Goal: Task Accomplishment & Management: Complete application form

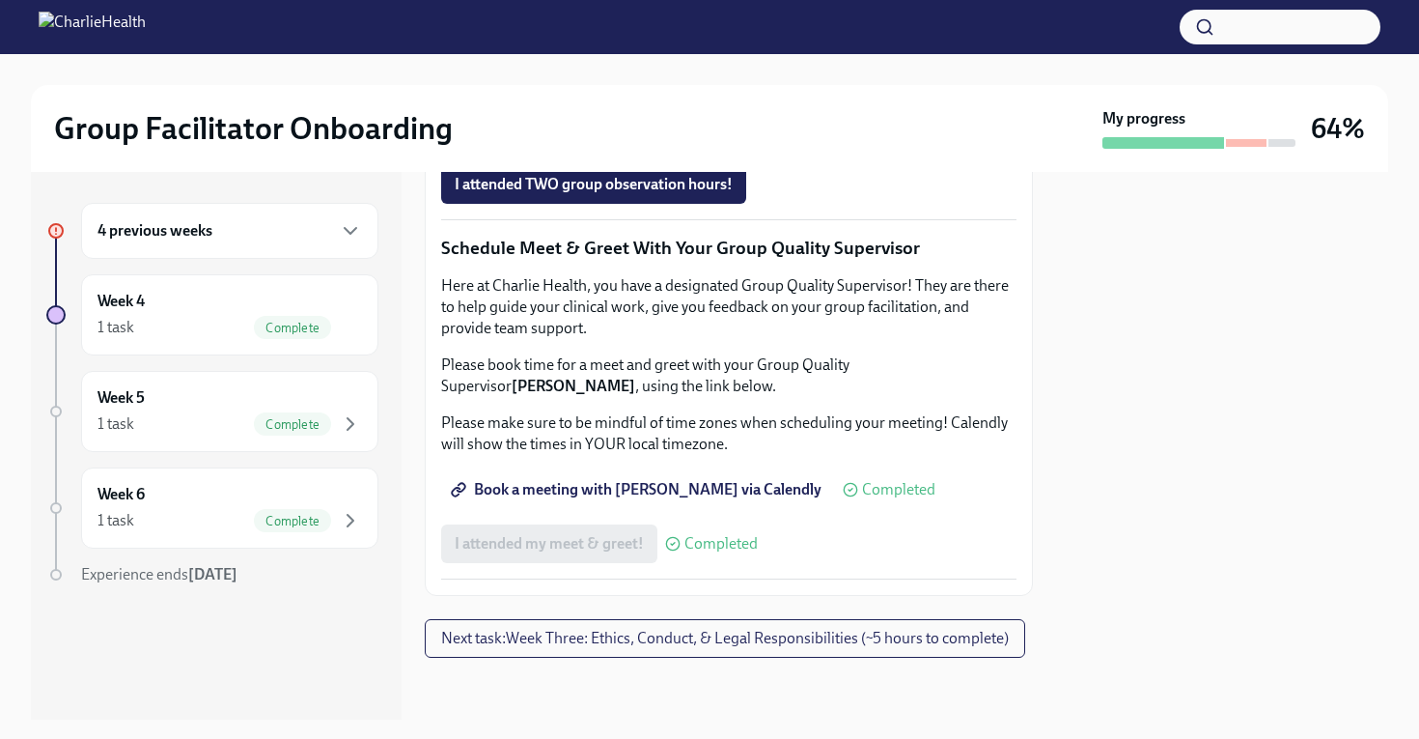
scroll to position [1720, 11]
click at [570, 194] on span "I attended TWO group observation hours!" at bounding box center [594, 184] width 278 height 19
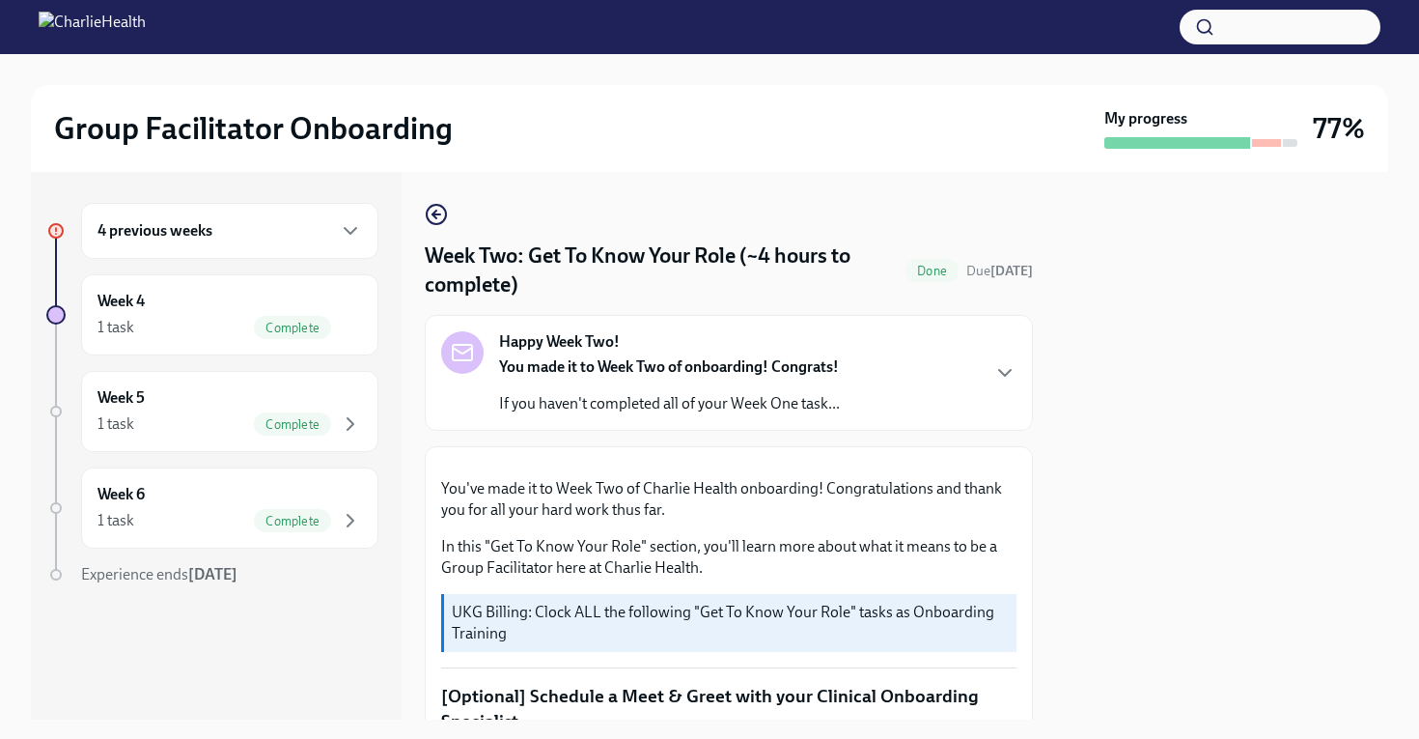
scroll to position [1, 0]
click at [225, 240] on div "4 previous weeks" at bounding box center [230, 230] width 265 height 23
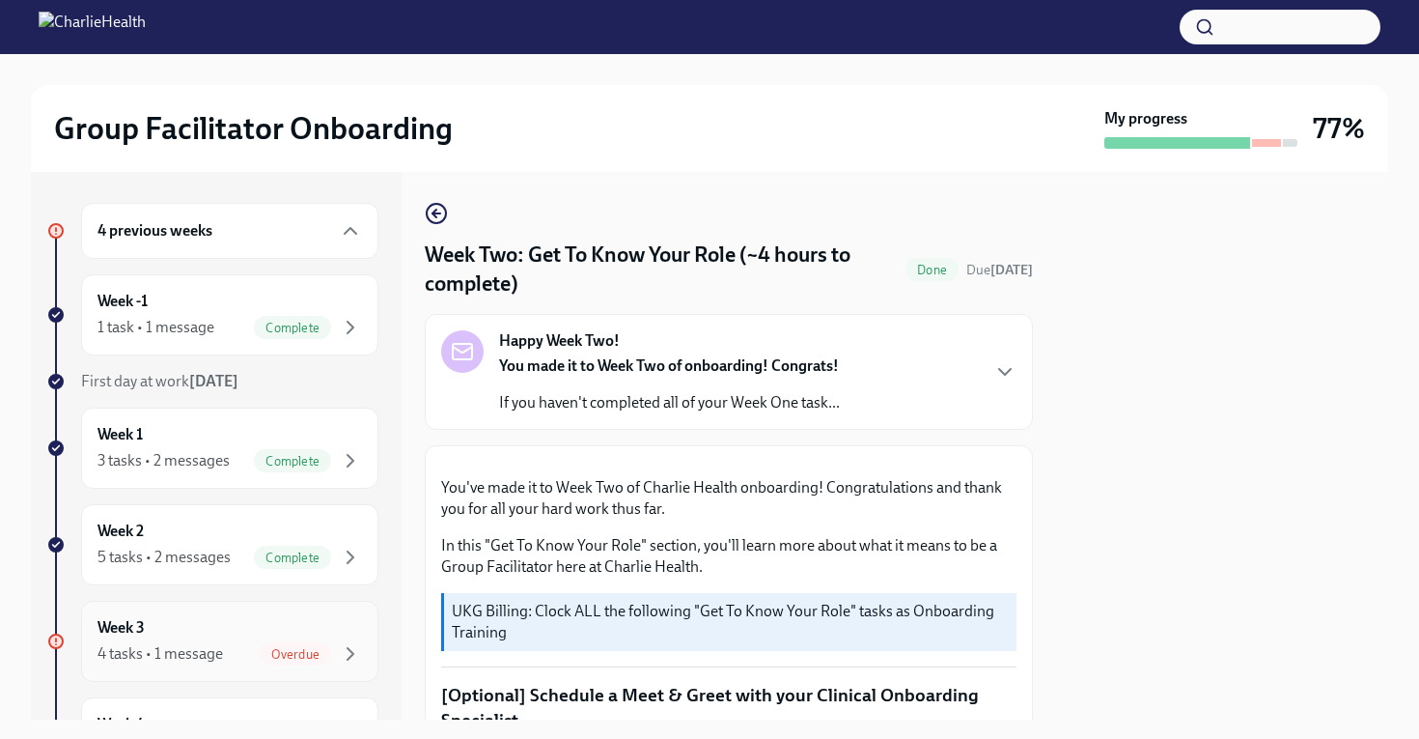
click at [202, 654] on div "4 tasks • 1 message" at bounding box center [161, 653] width 126 height 21
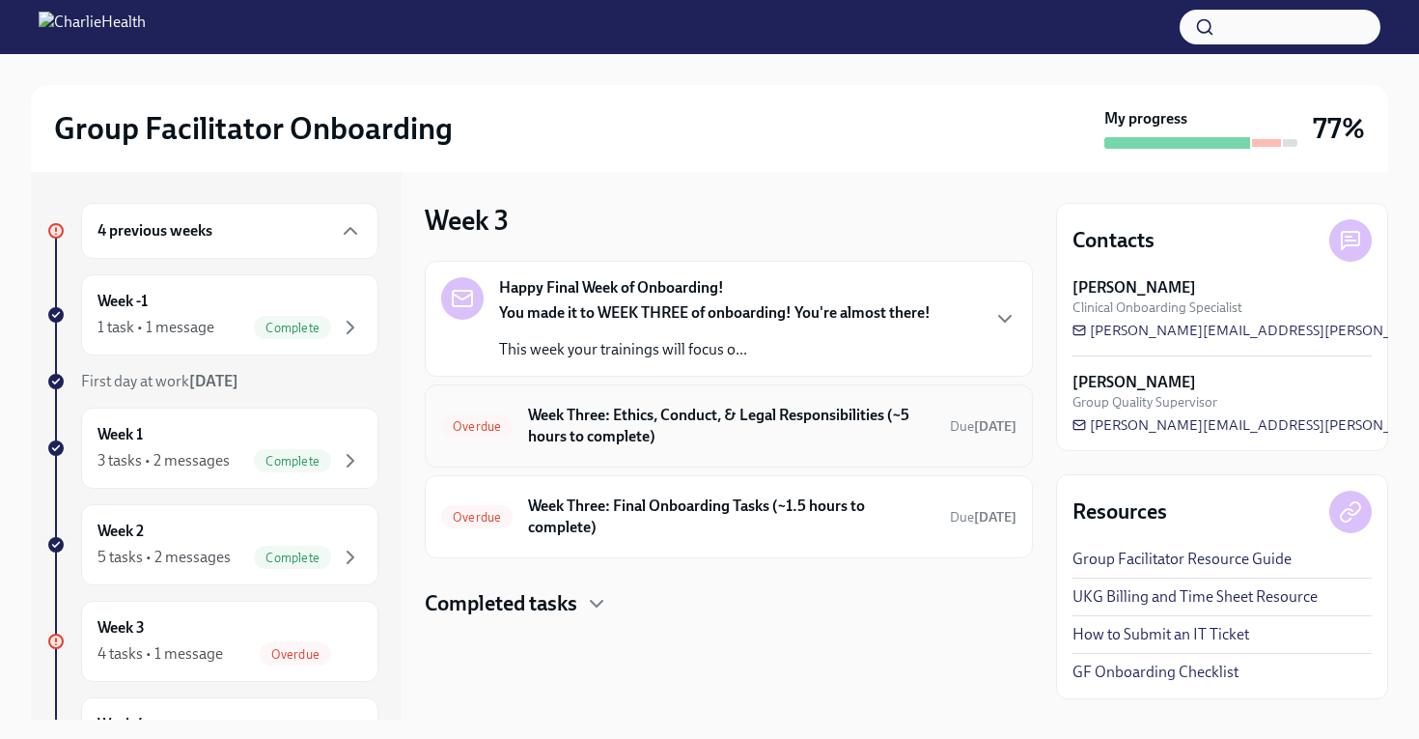
click at [684, 445] on h6 "Week Three: Ethics, Conduct, & Legal Responsibilities (~5 hours to complete)" at bounding box center [731, 426] width 406 height 42
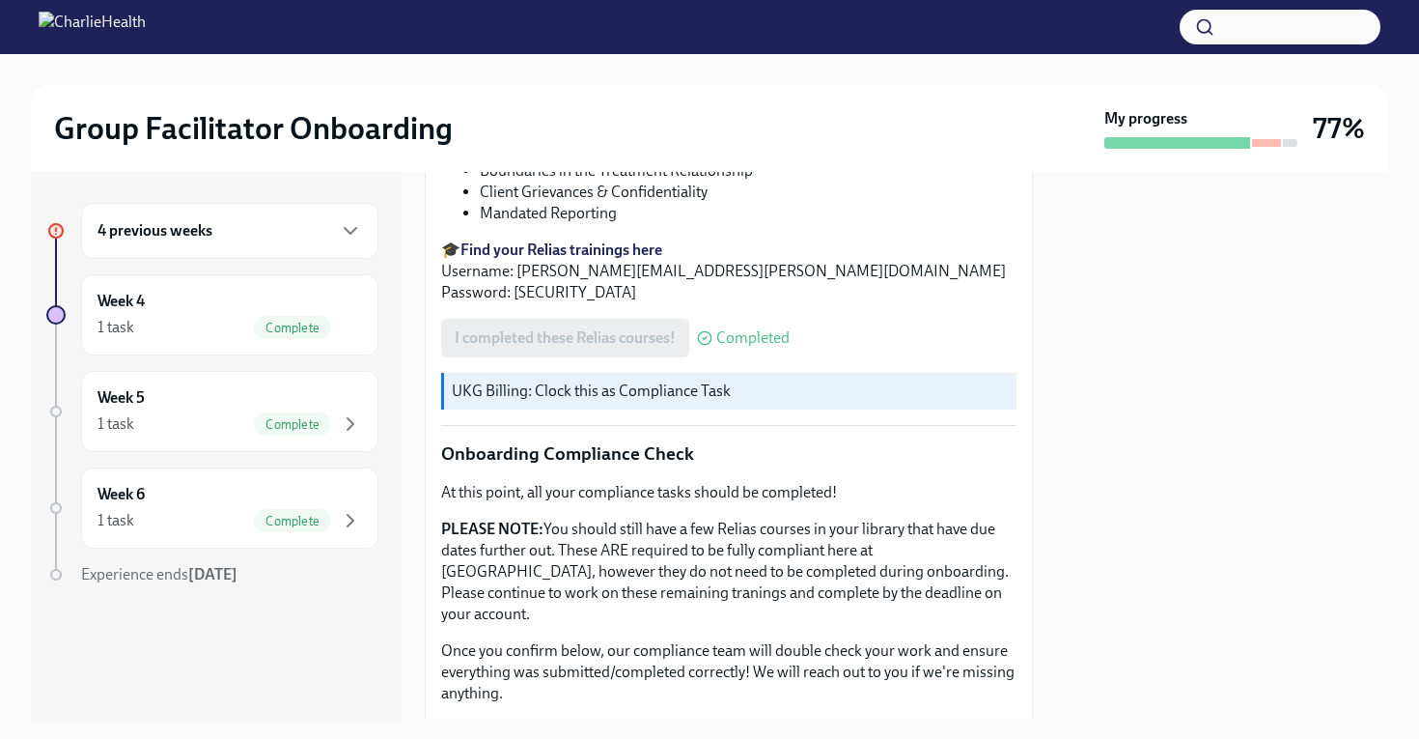
scroll to position [1076, 0]
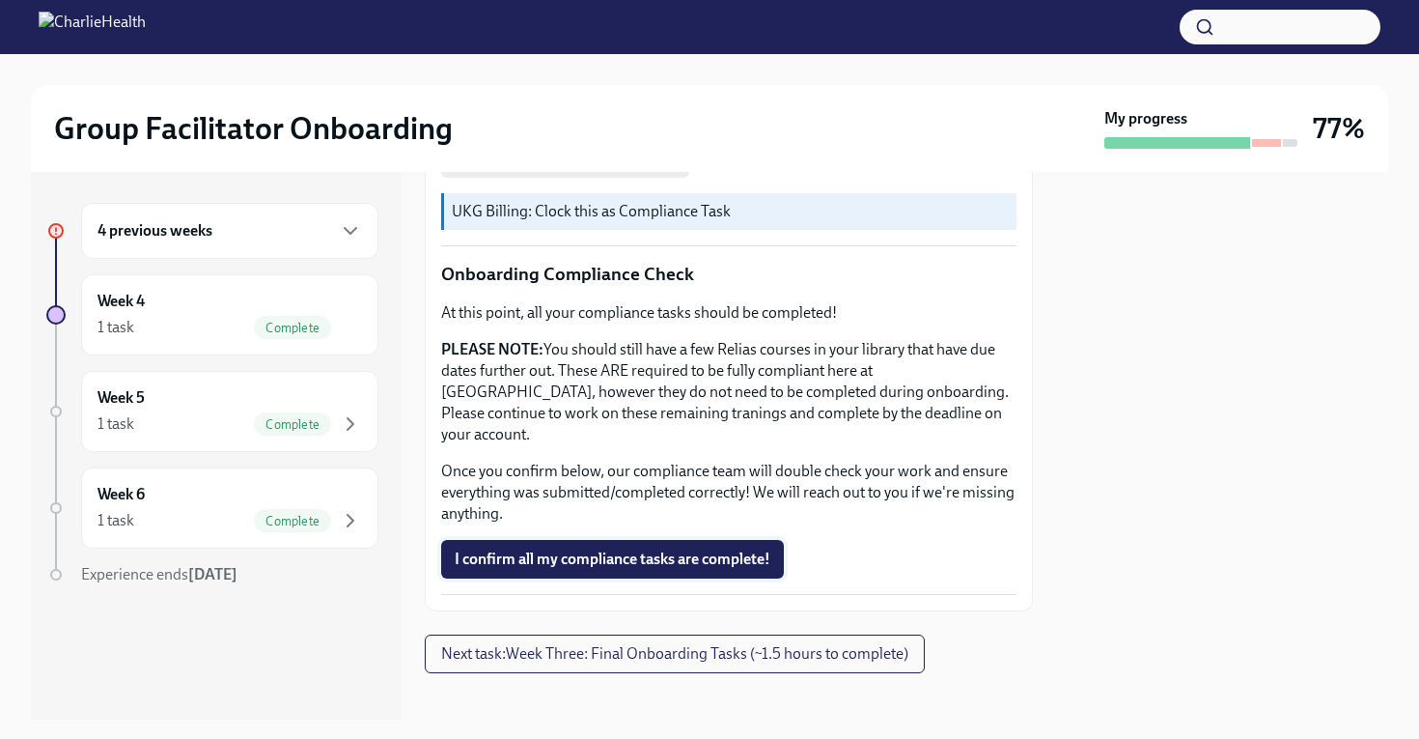
click at [635, 550] on span "I confirm all my compliance tasks are complete!" at bounding box center [613, 558] width 316 height 19
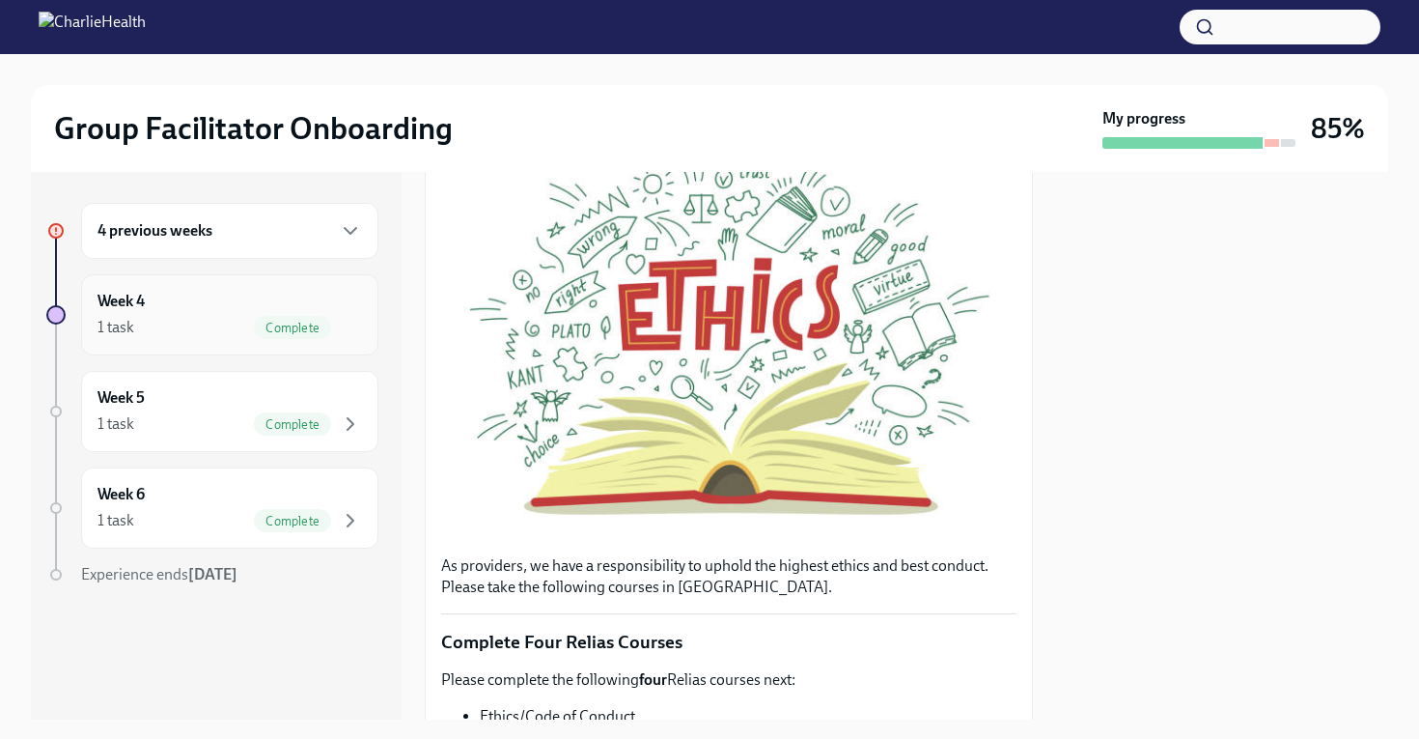
scroll to position [332, 0]
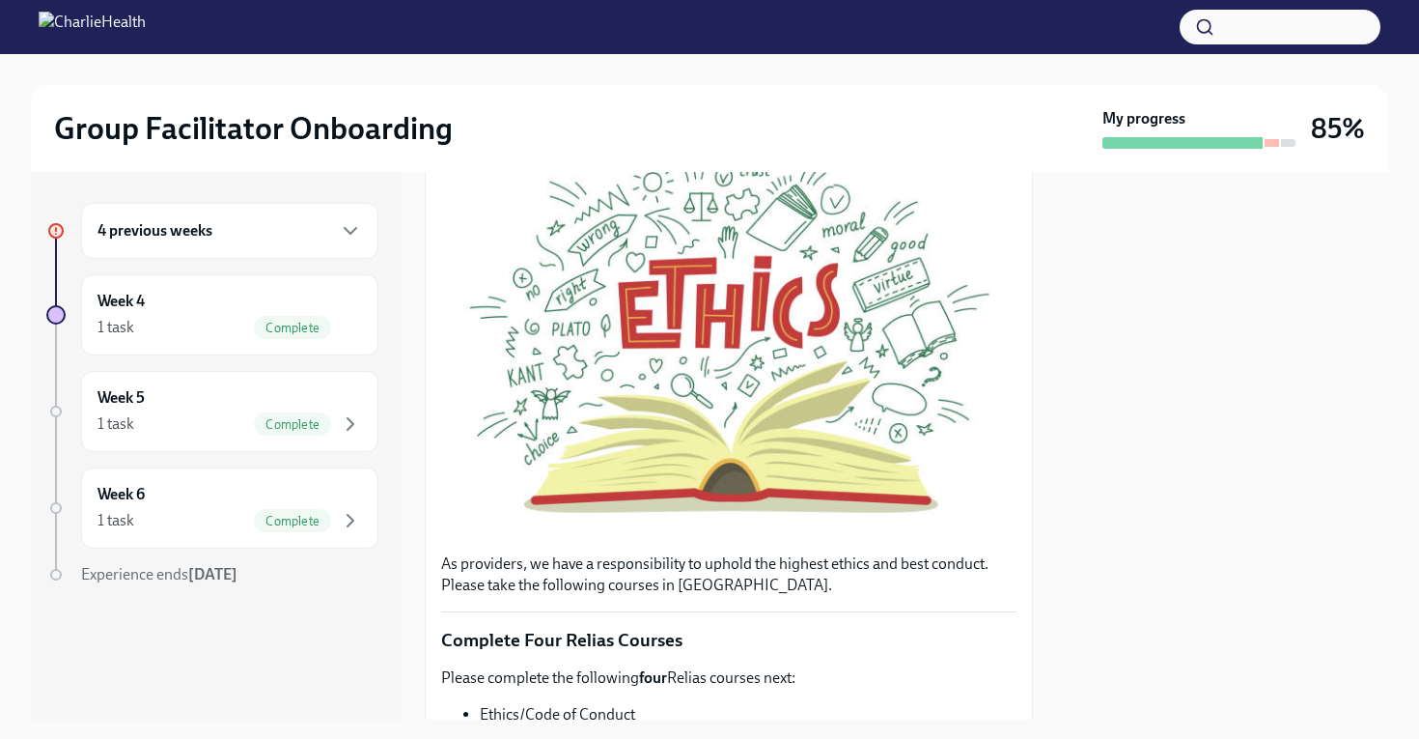
click at [241, 234] on div "4 previous weeks" at bounding box center [230, 230] width 265 height 23
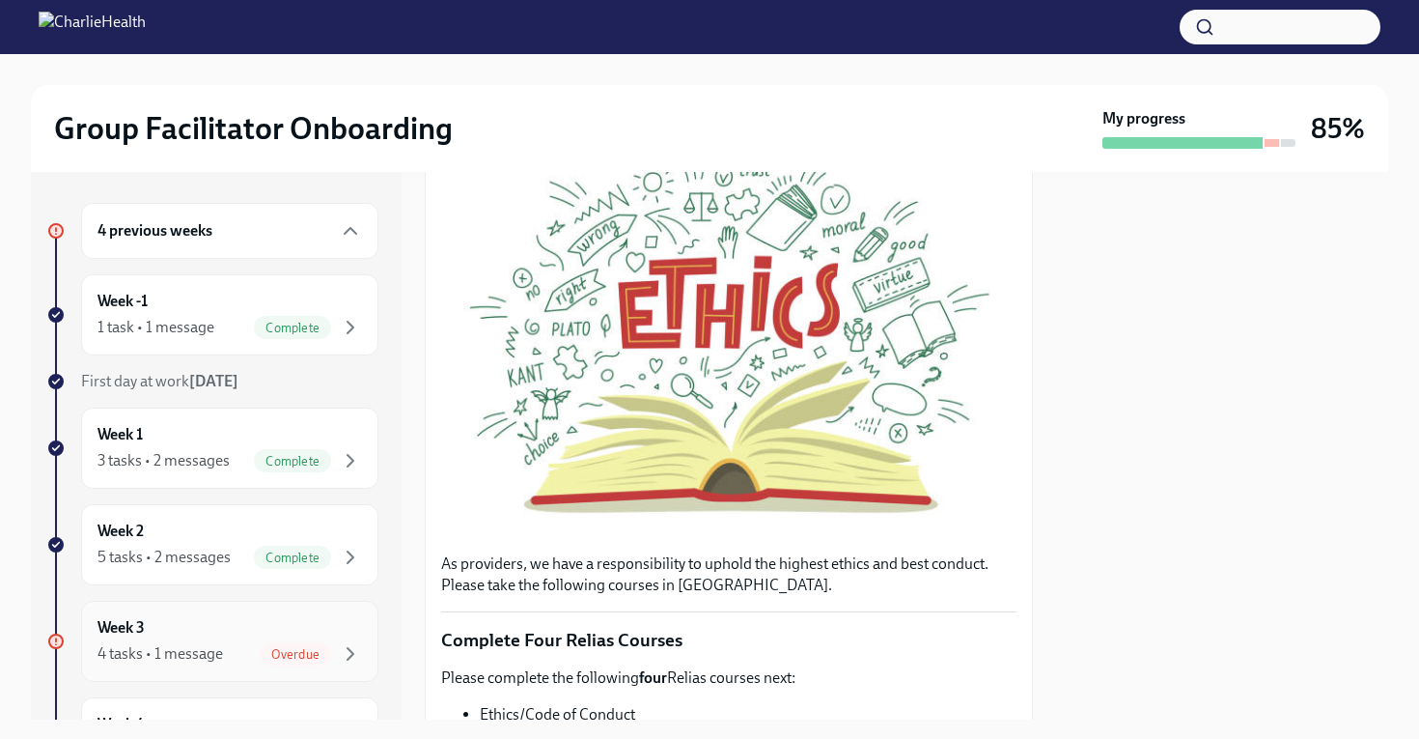
scroll to position [7, 0]
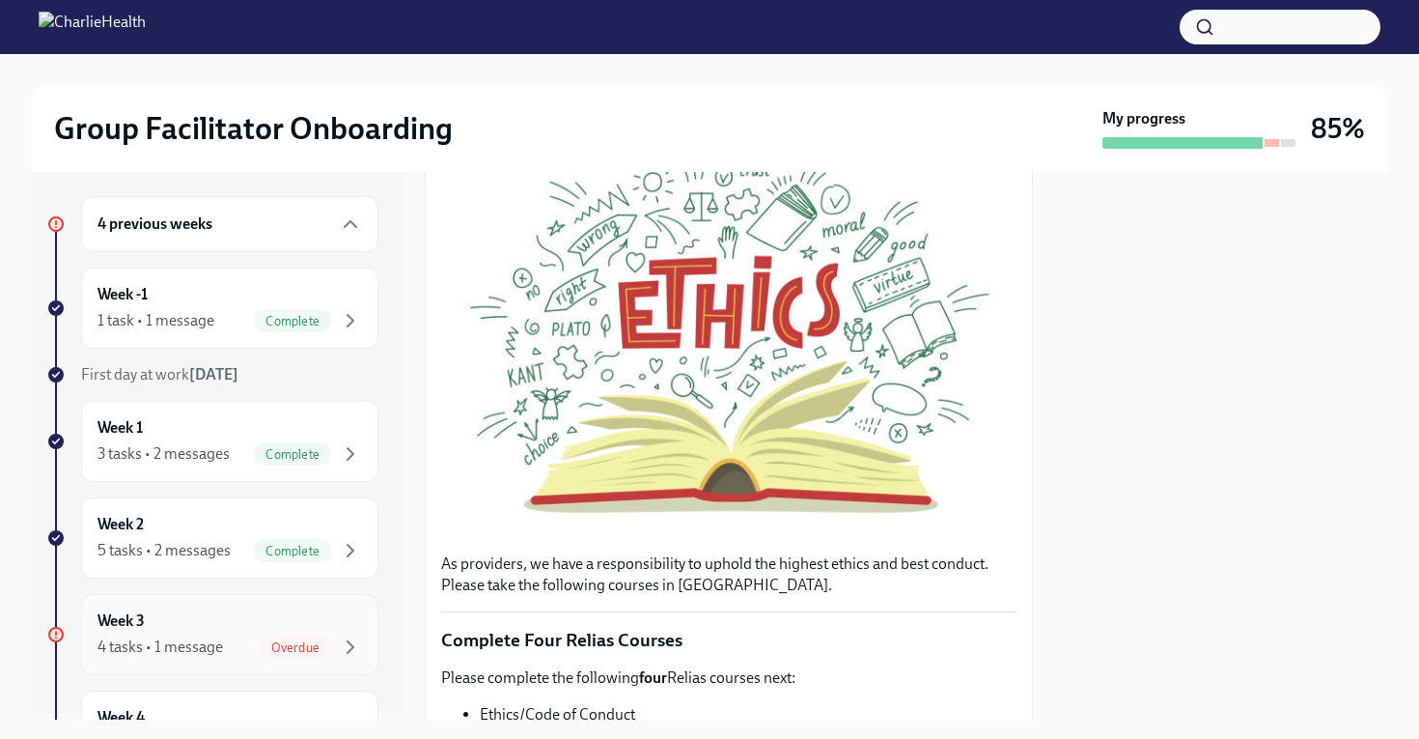
click at [192, 633] on div "Week 3 4 tasks • 1 message Overdue" at bounding box center [230, 634] width 265 height 48
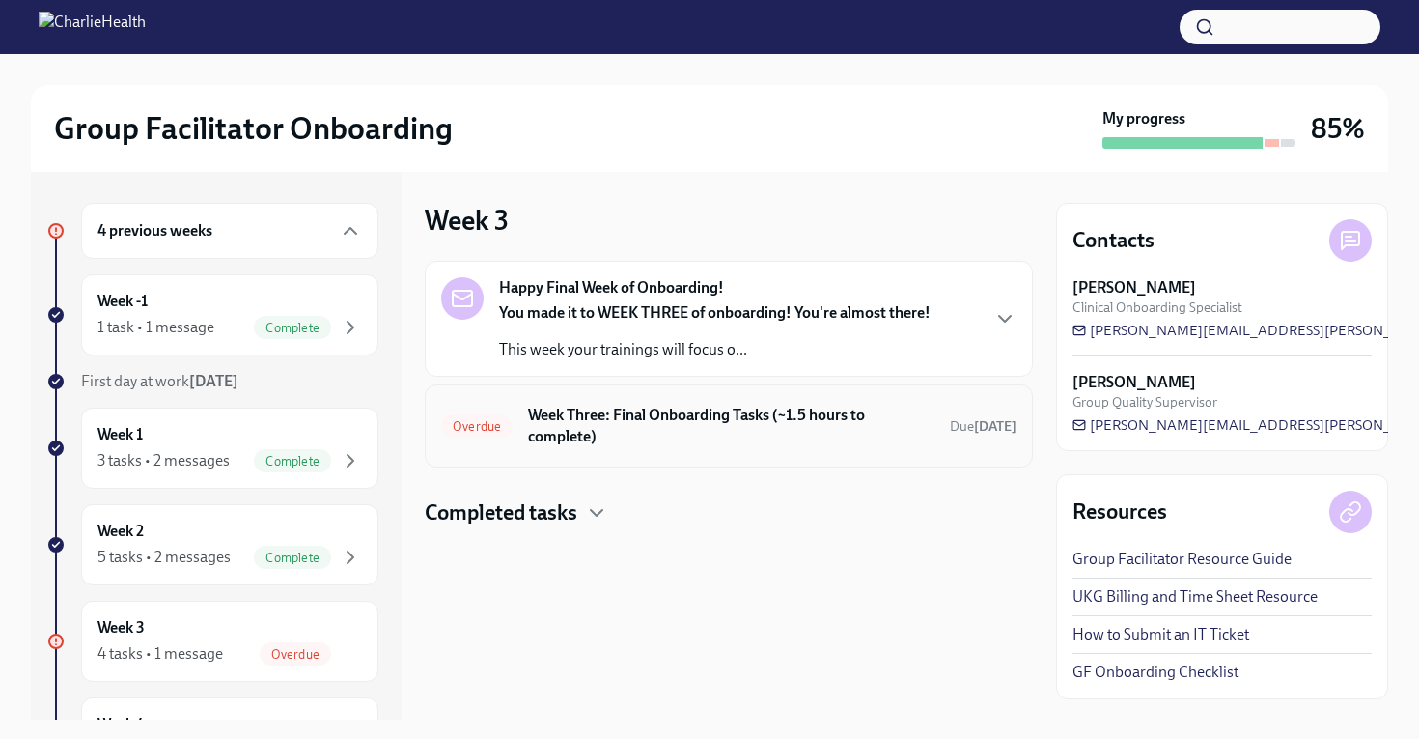
click at [768, 438] on h6 "Week Three: Final Onboarding Tasks (~1.5 hours to complete)" at bounding box center [731, 426] width 406 height 42
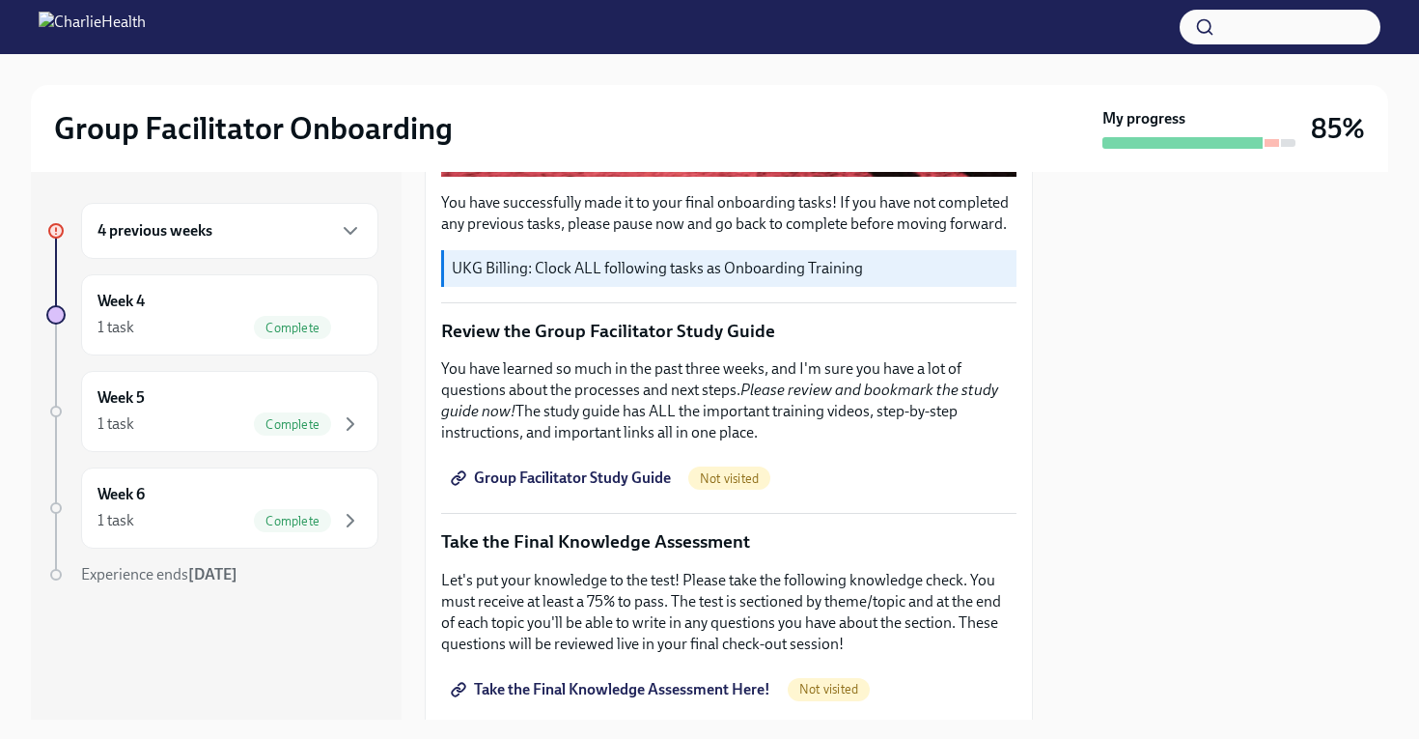
scroll to position [675, 0]
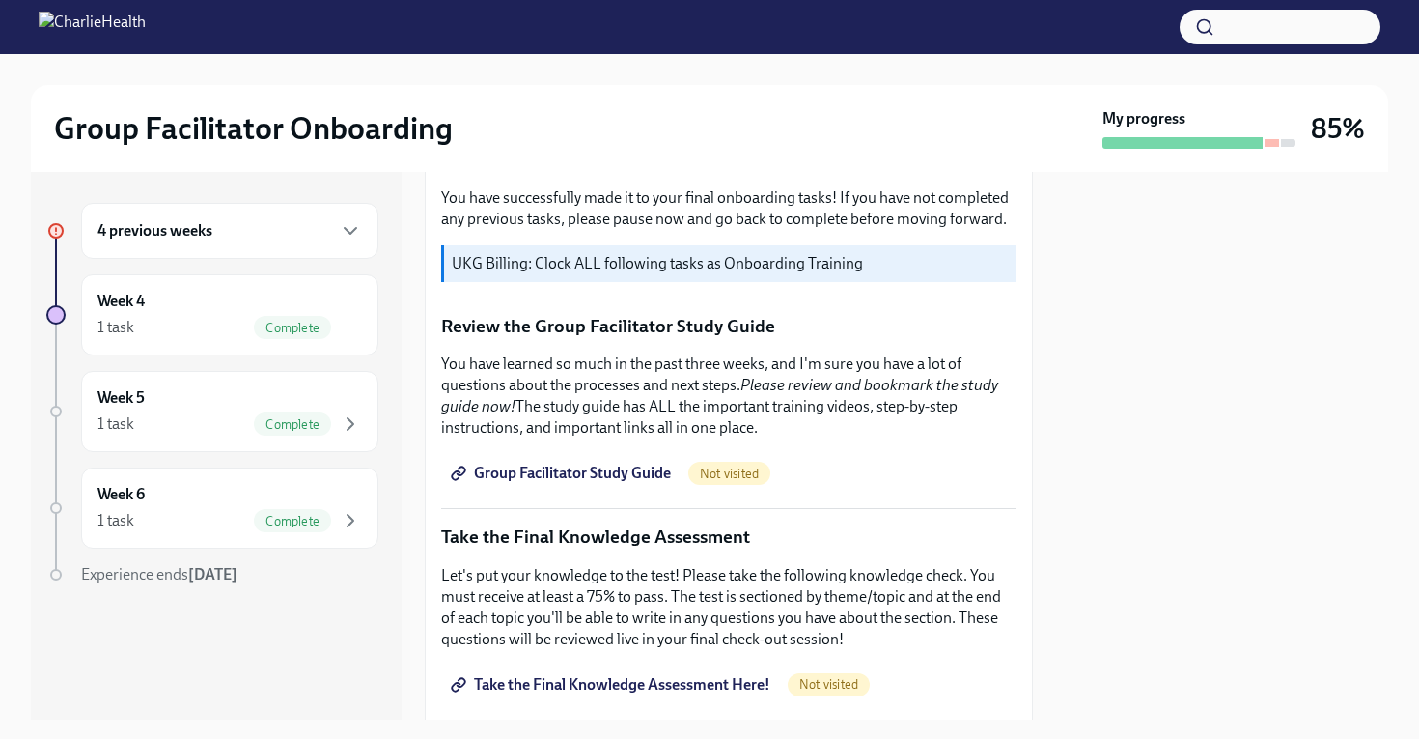
click at [573, 483] on span "Group Facilitator Study Guide" at bounding box center [563, 472] width 216 height 19
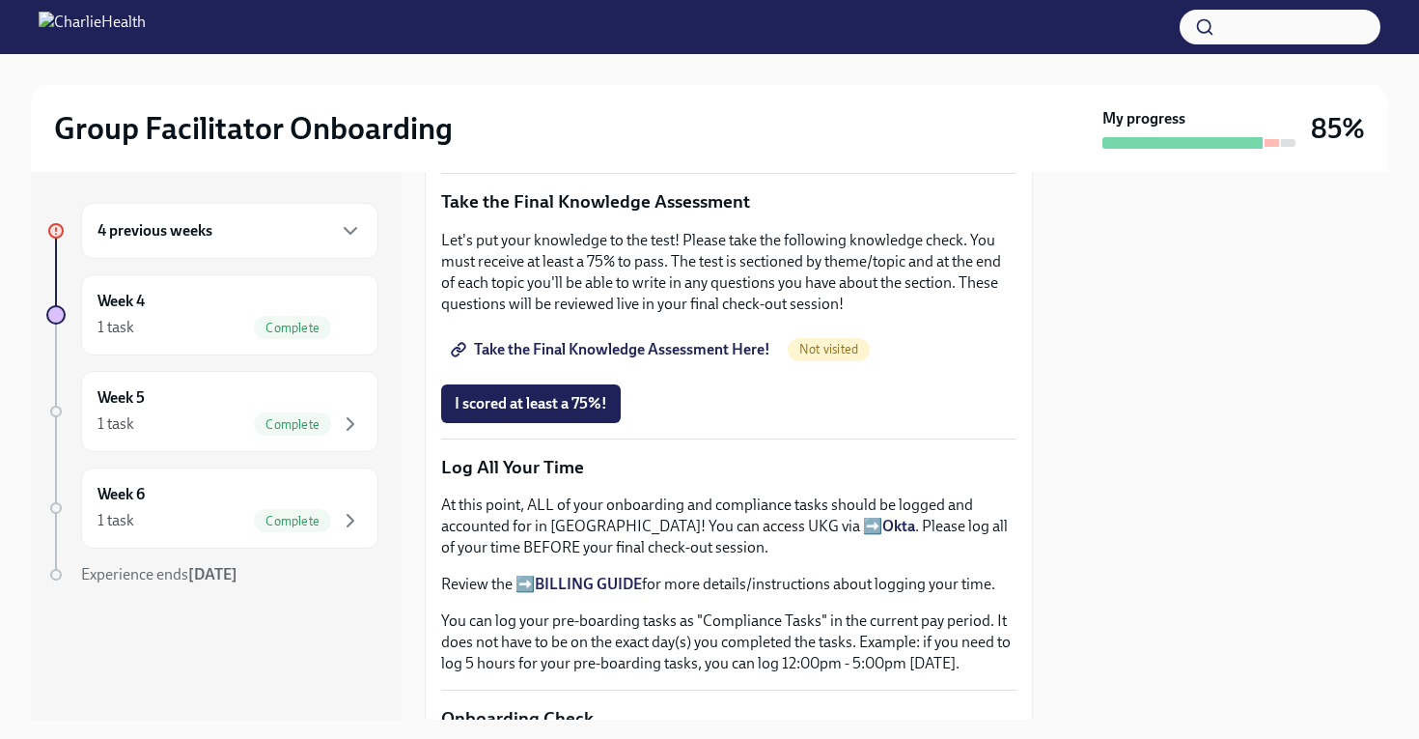
scroll to position [1008, 0]
click at [573, 353] on span "Take the Final Knowledge Assessment Here!" at bounding box center [613, 351] width 316 height 19
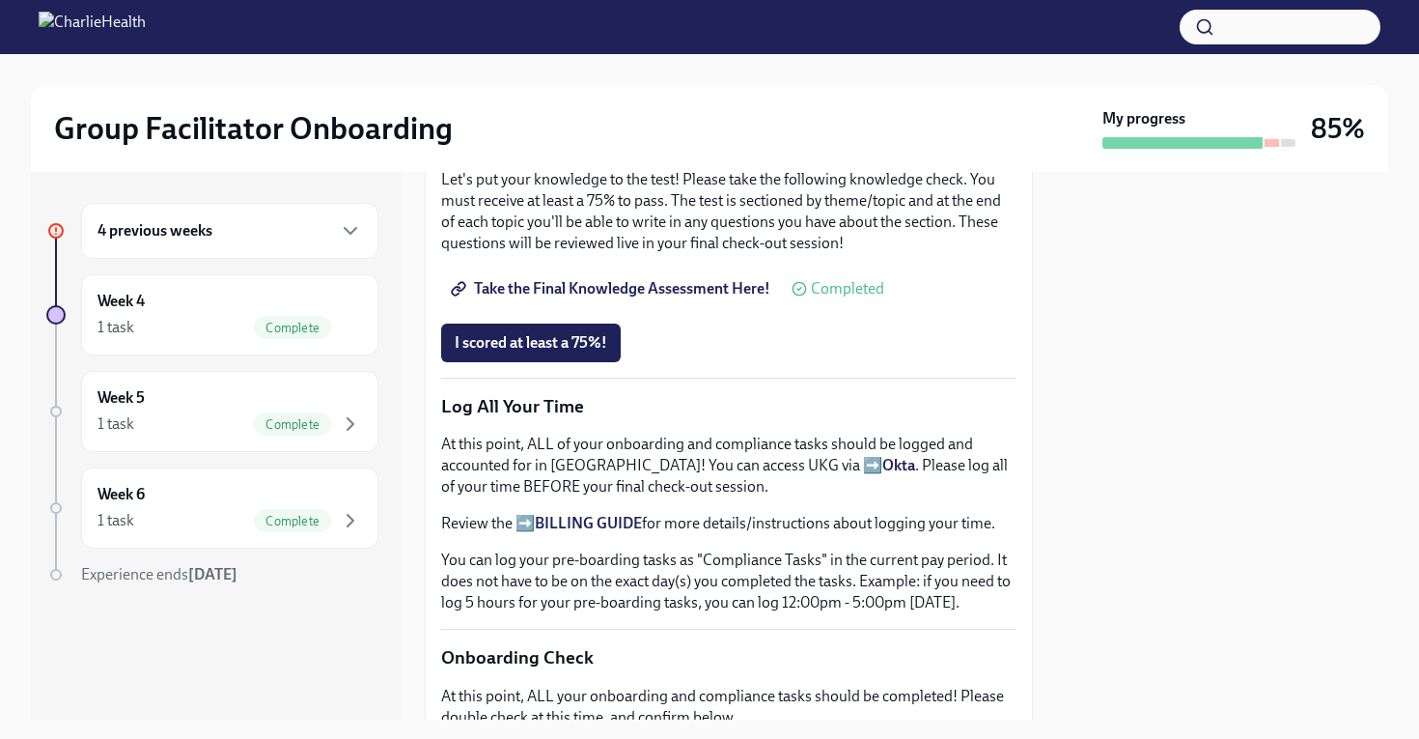
scroll to position [1073, 0]
click at [566, 347] on span "I scored at least a 75%!" at bounding box center [531, 340] width 153 height 19
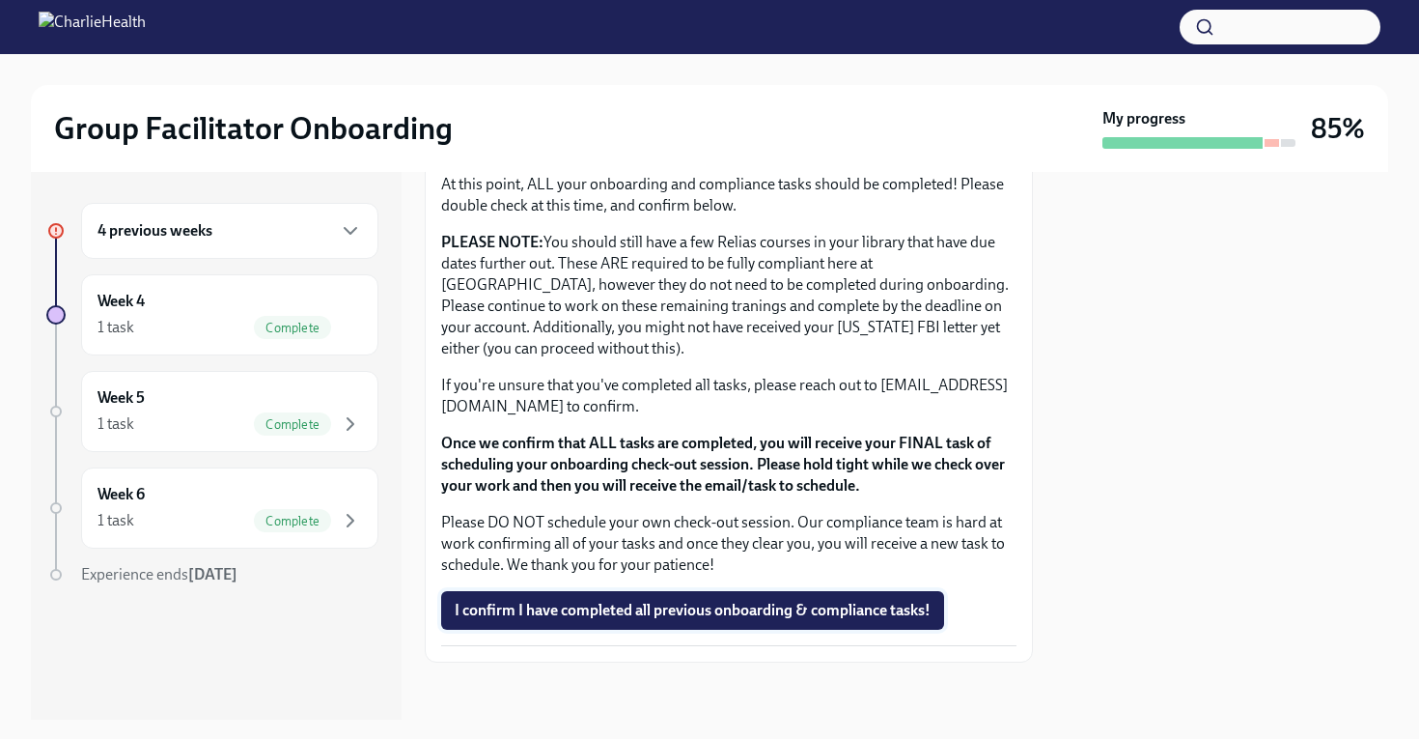
scroll to position [1599, 0]
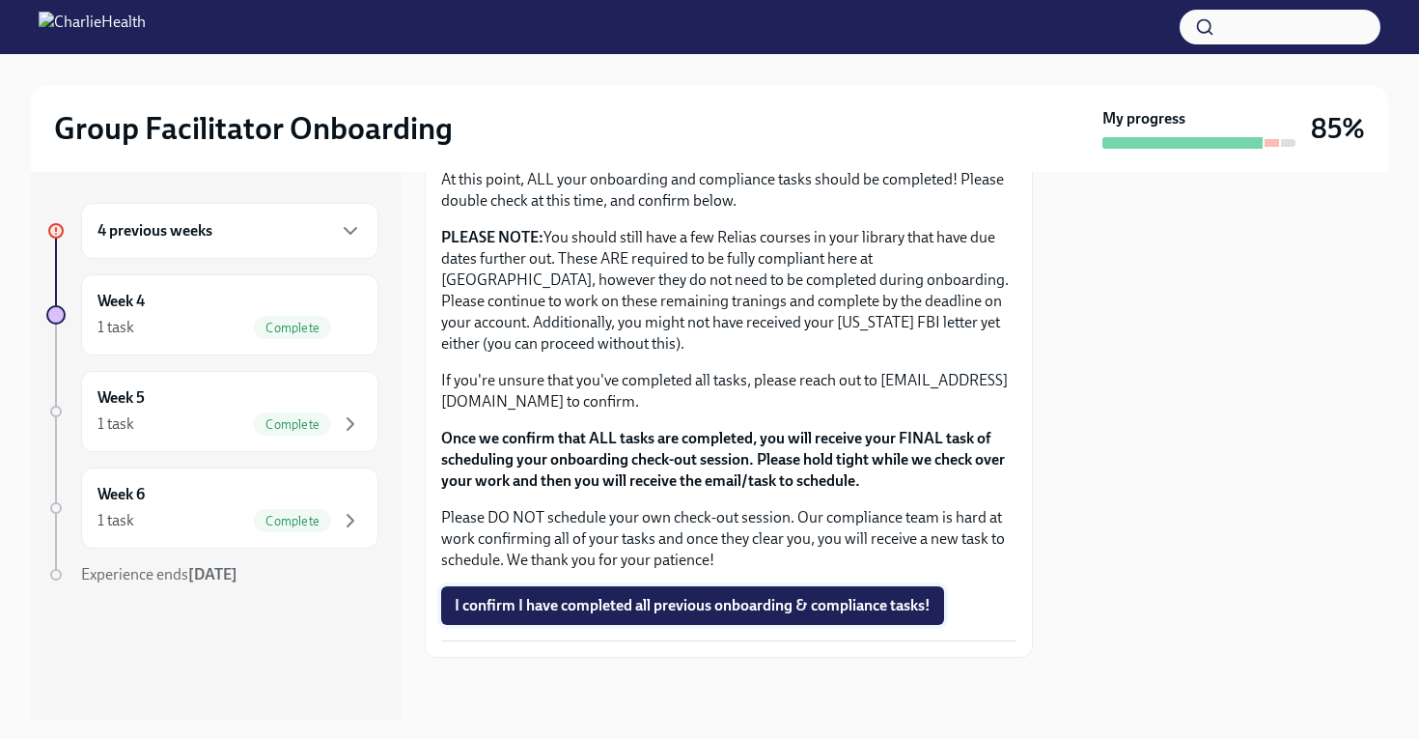
click at [735, 611] on span "I confirm I have completed all previous onboarding & compliance tasks!" at bounding box center [693, 605] width 476 height 19
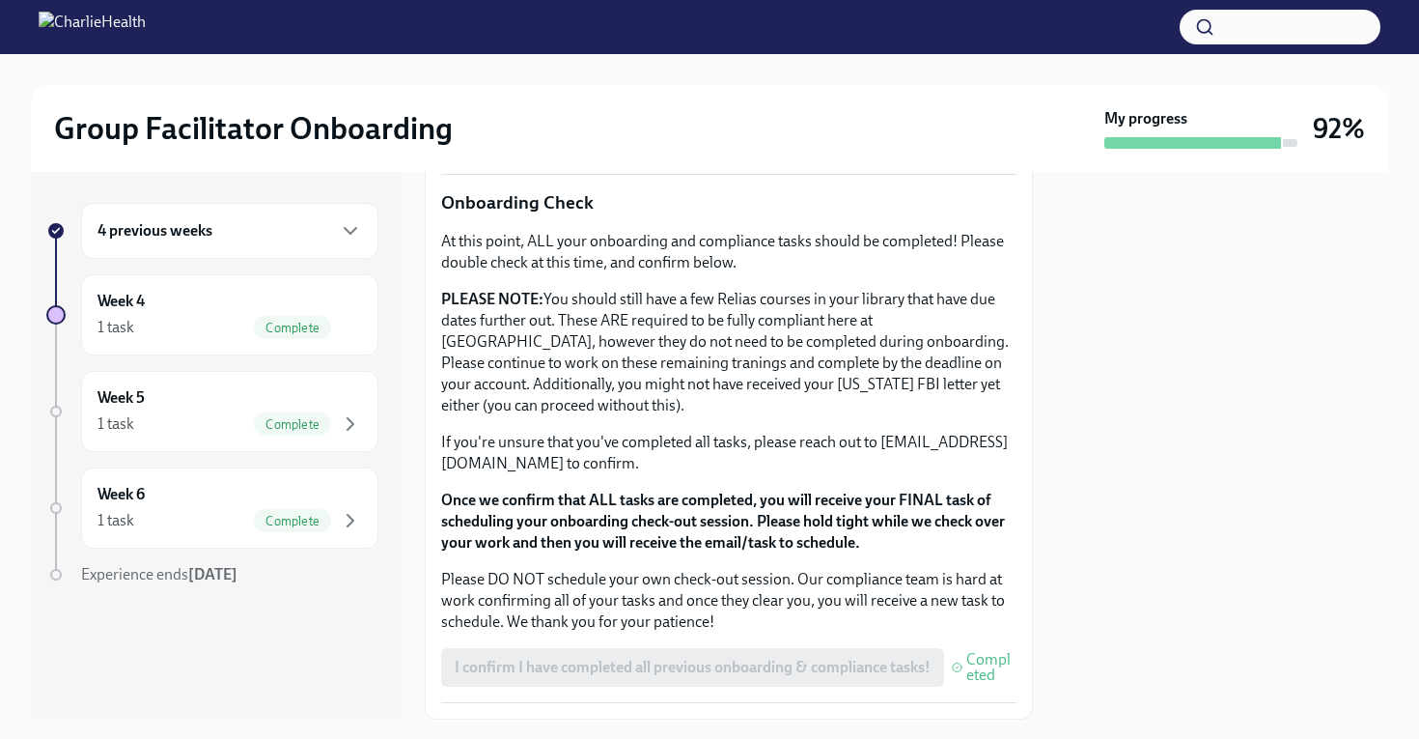
scroll to position [1606, 0]
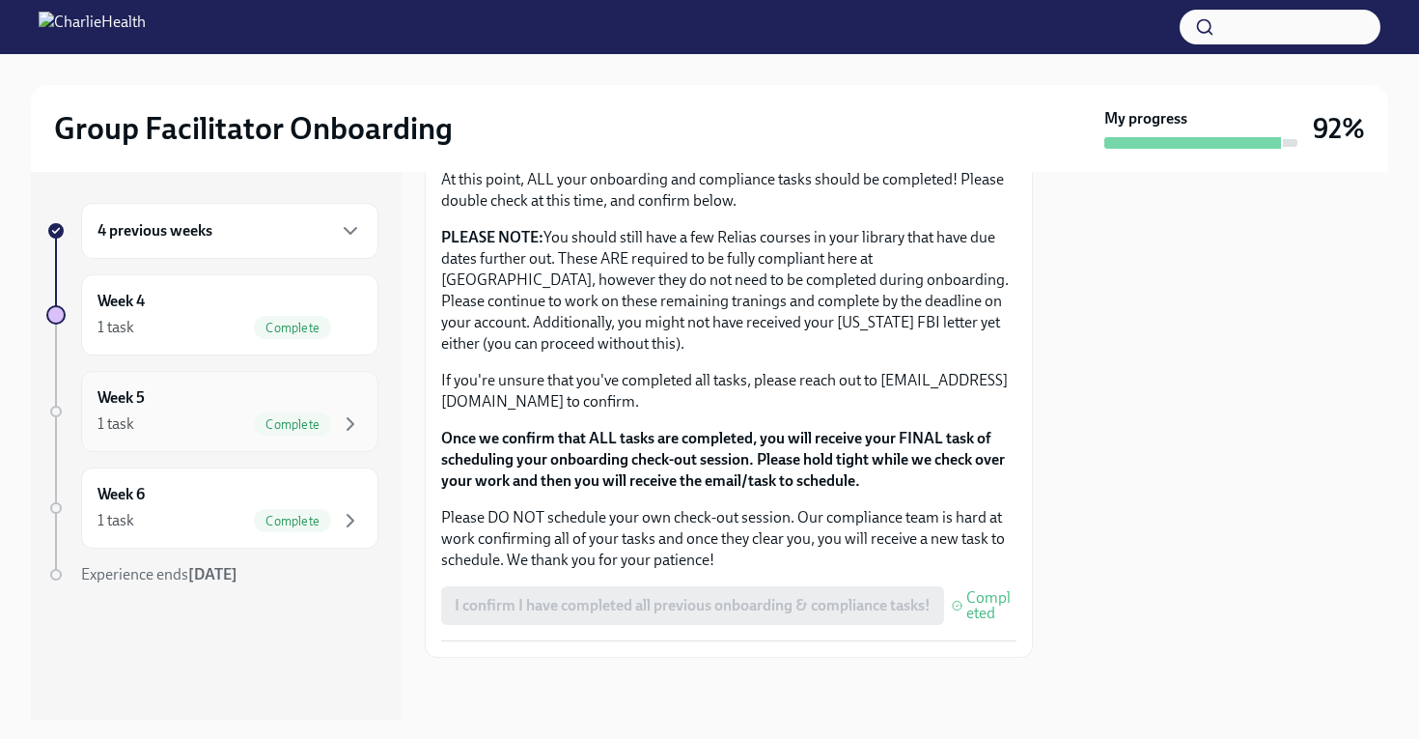
click at [212, 410] on div "Week 5 1 task Complete" at bounding box center [230, 411] width 265 height 48
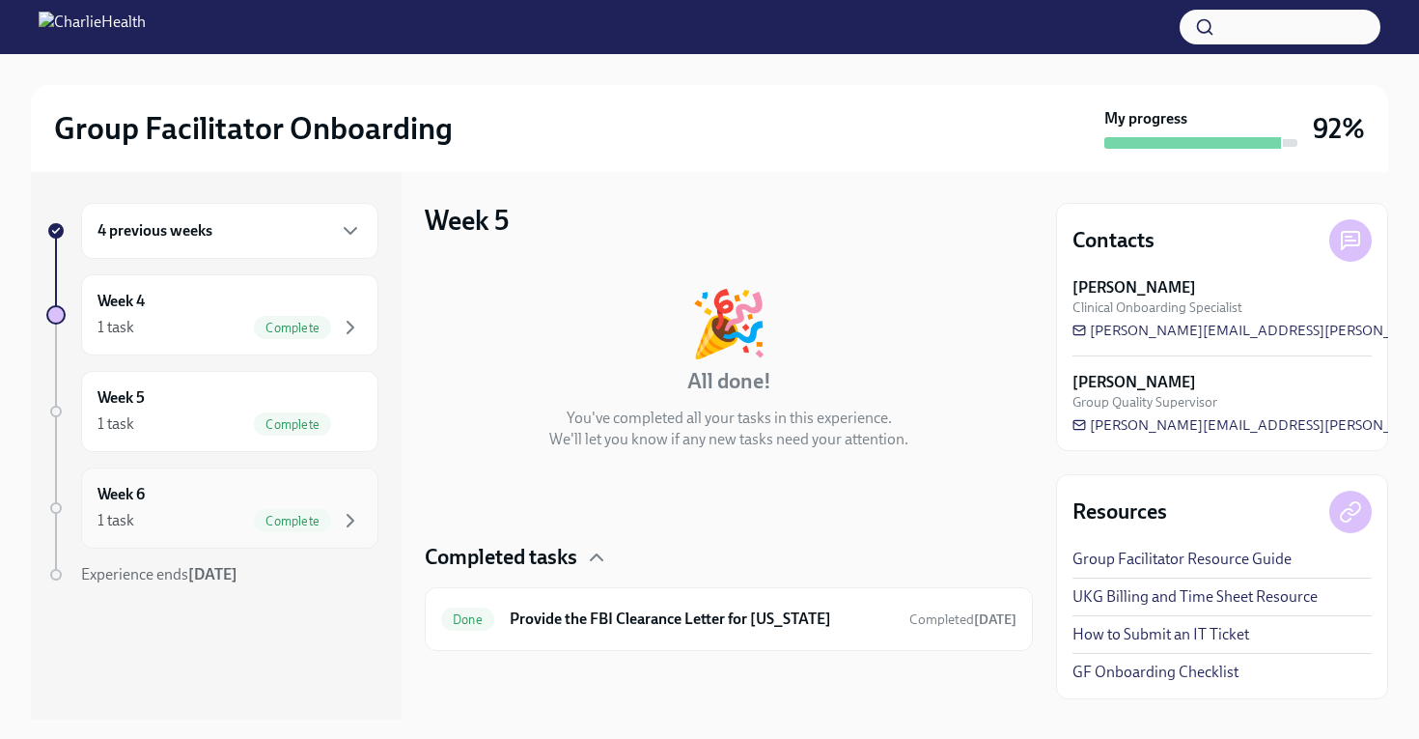
click at [200, 528] on div "1 task Complete" at bounding box center [230, 520] width 265 height 23
click at [202, 529] on div "1 task Complete" at bounding box center [230, 520] width 265 height 23
click at [208, 225] on h6 "4 previous weeks" at bounding box center [155, 230] width 115 height 21
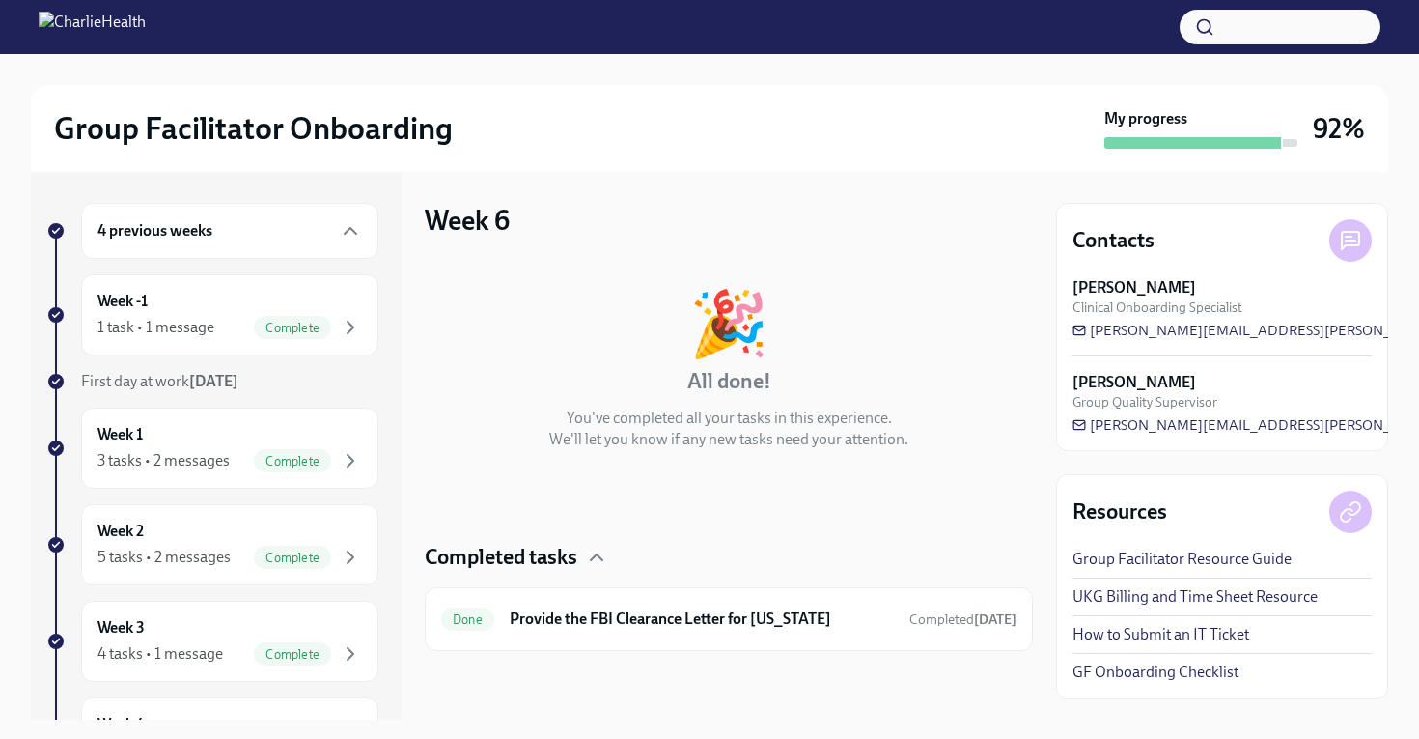
click at [312, 227] on div "4 previous weeks" at bounding box center [230, 230] width 265 height 23
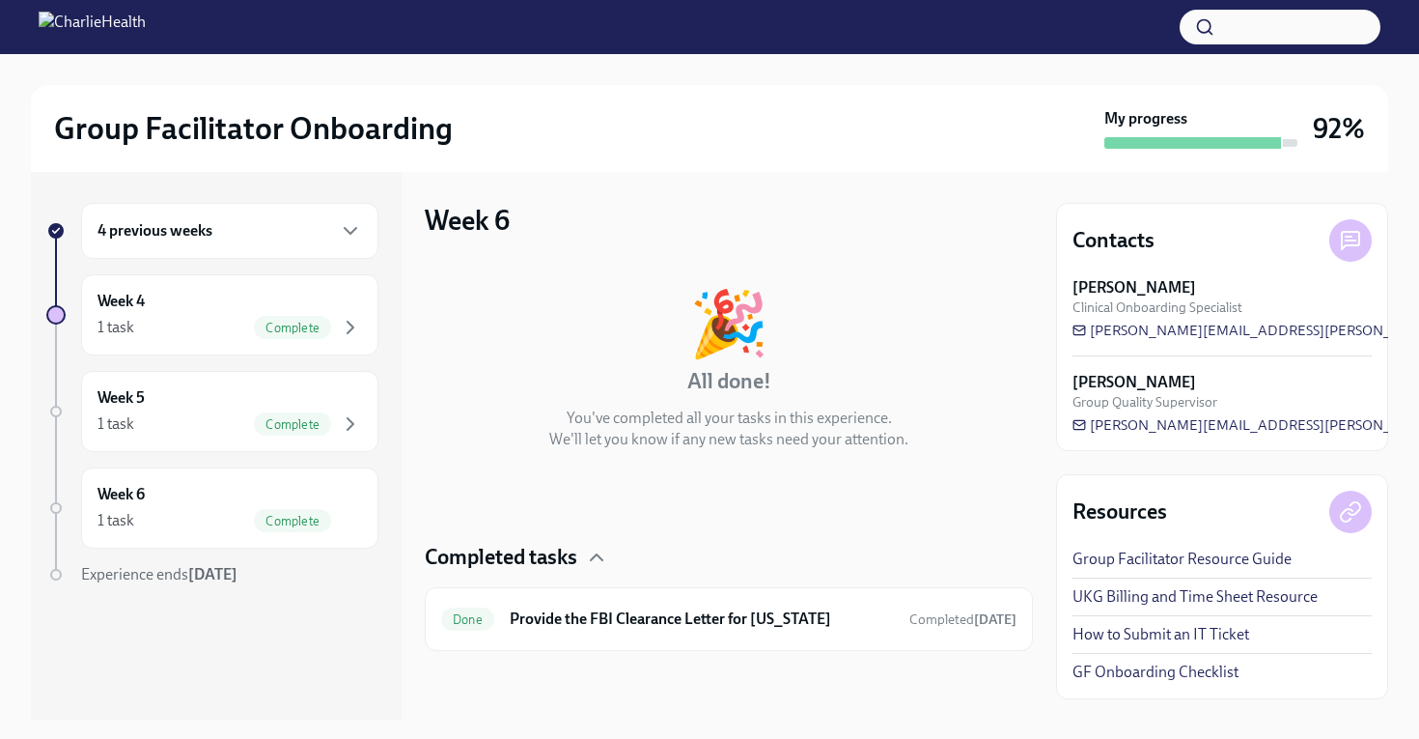
click at [320, 219] on div "4 previous weeks" at bounding box center [230, 230] width 265 height 23
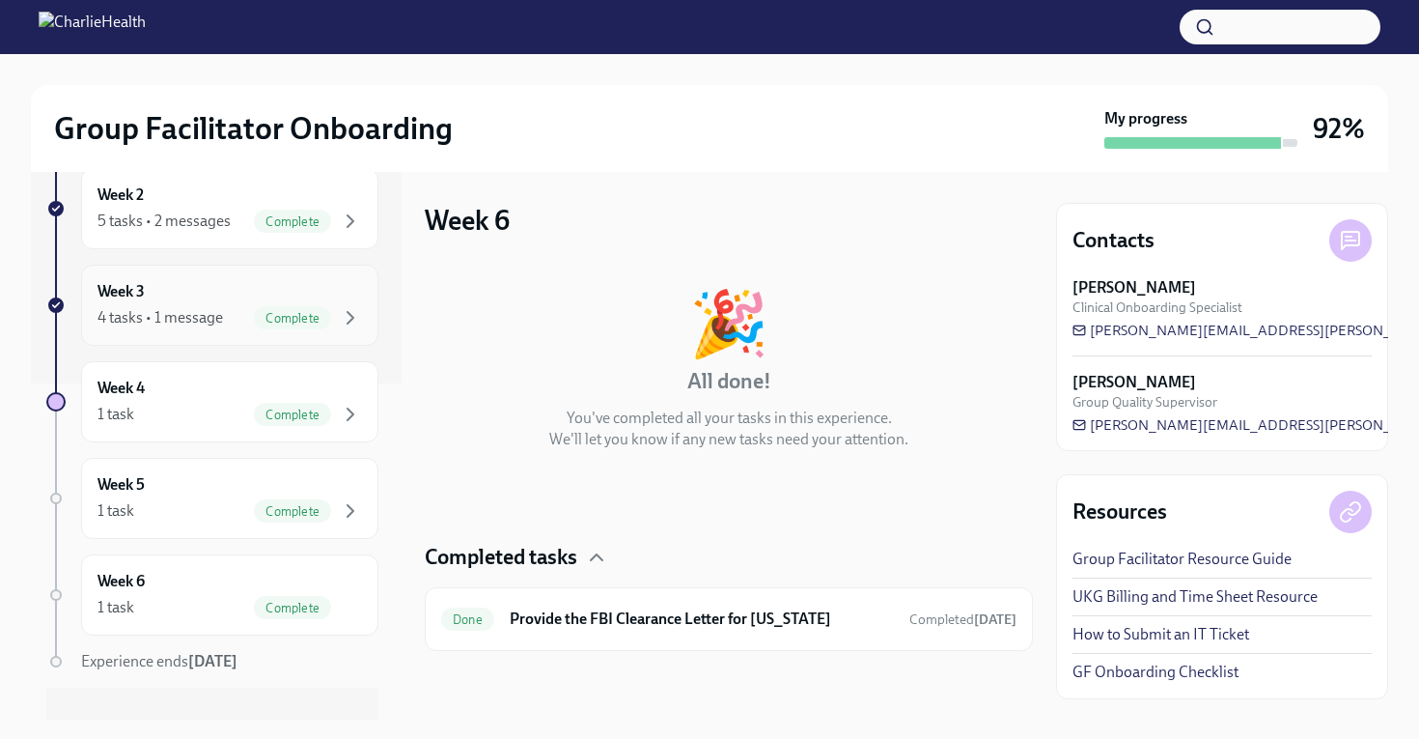
scroll to position [366, 0]
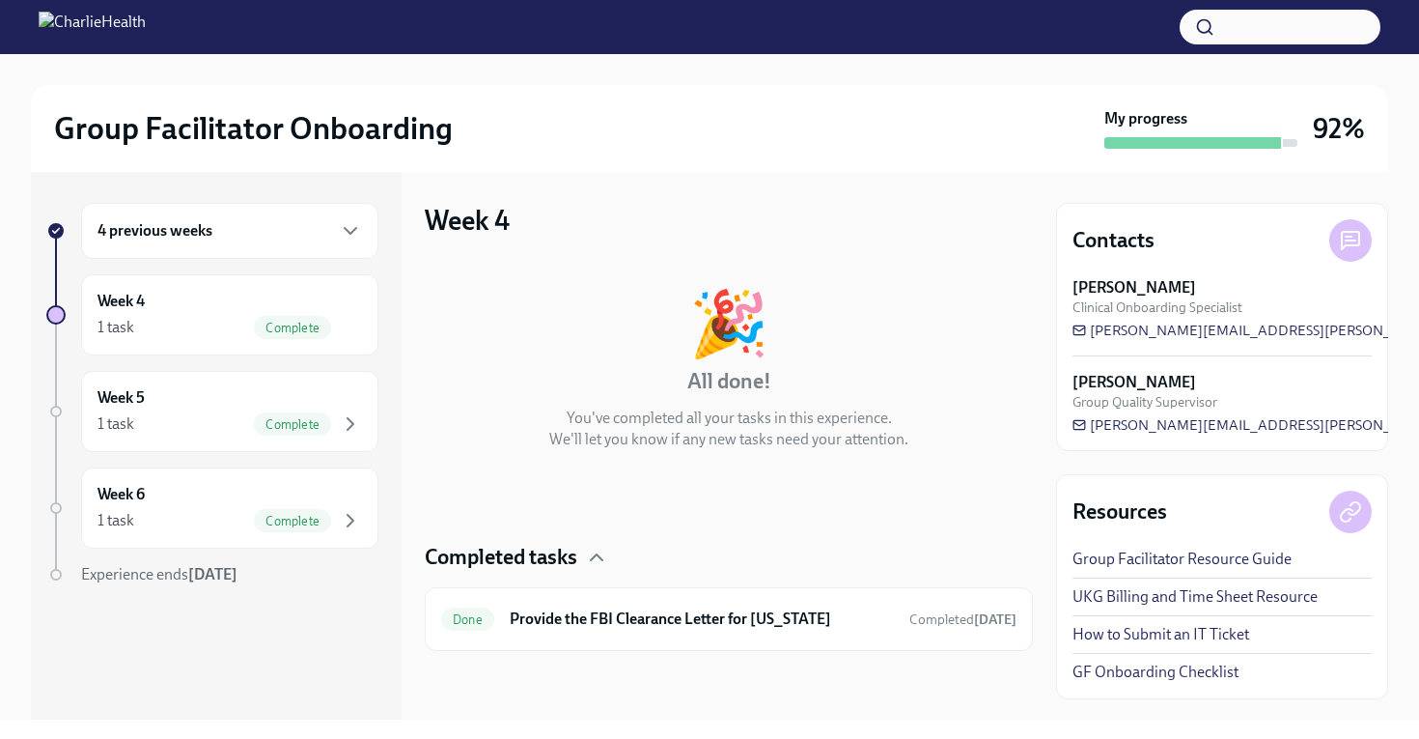
click at [1174, 671] on link "GF Onboarding Checklist" at bounding box center [1156, 671] width 166 height 21
